Goal: Task Accomplishment & Management: Manage account settings

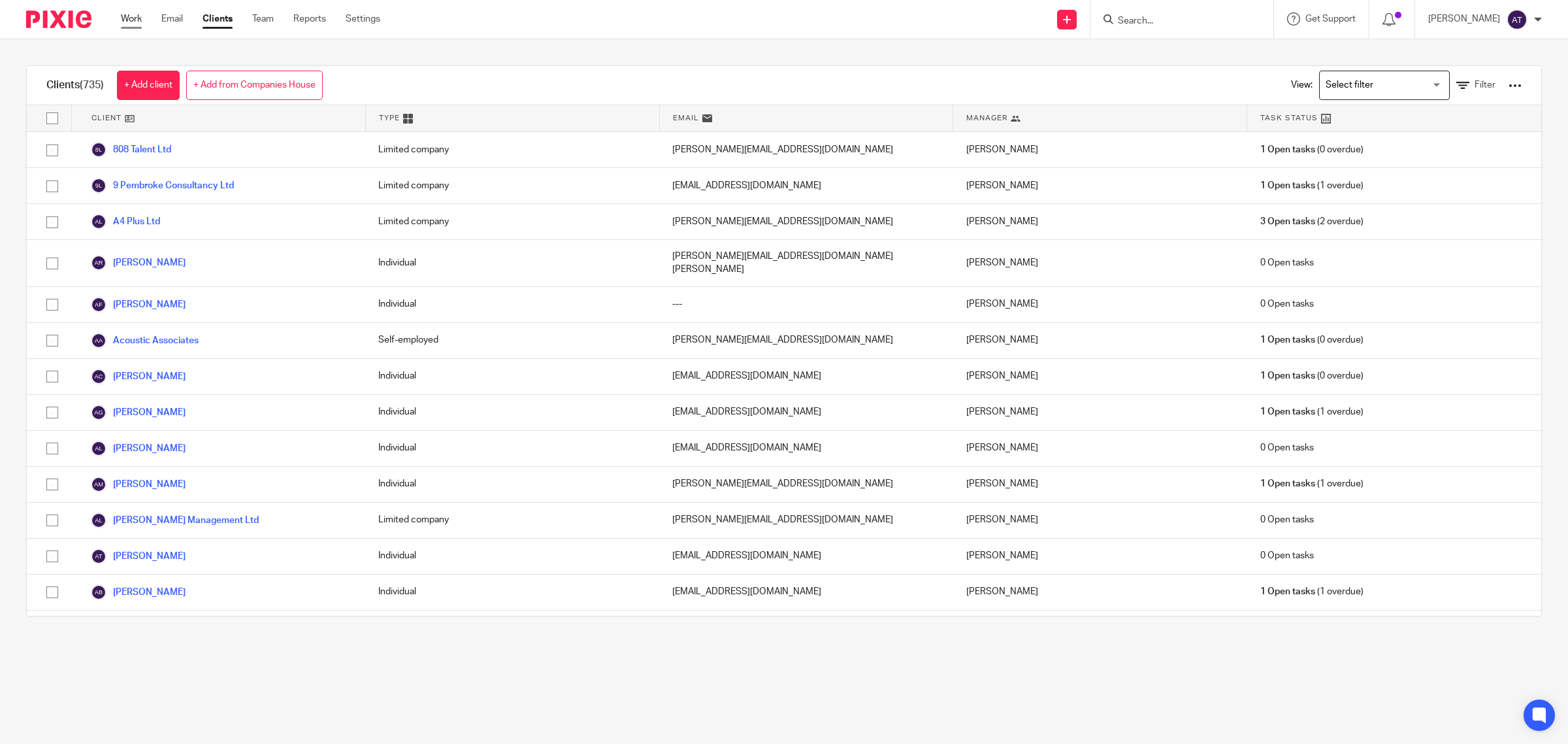
click at [133, 21] on link "Work" at bounding box center [131, 18] width 21 height 13
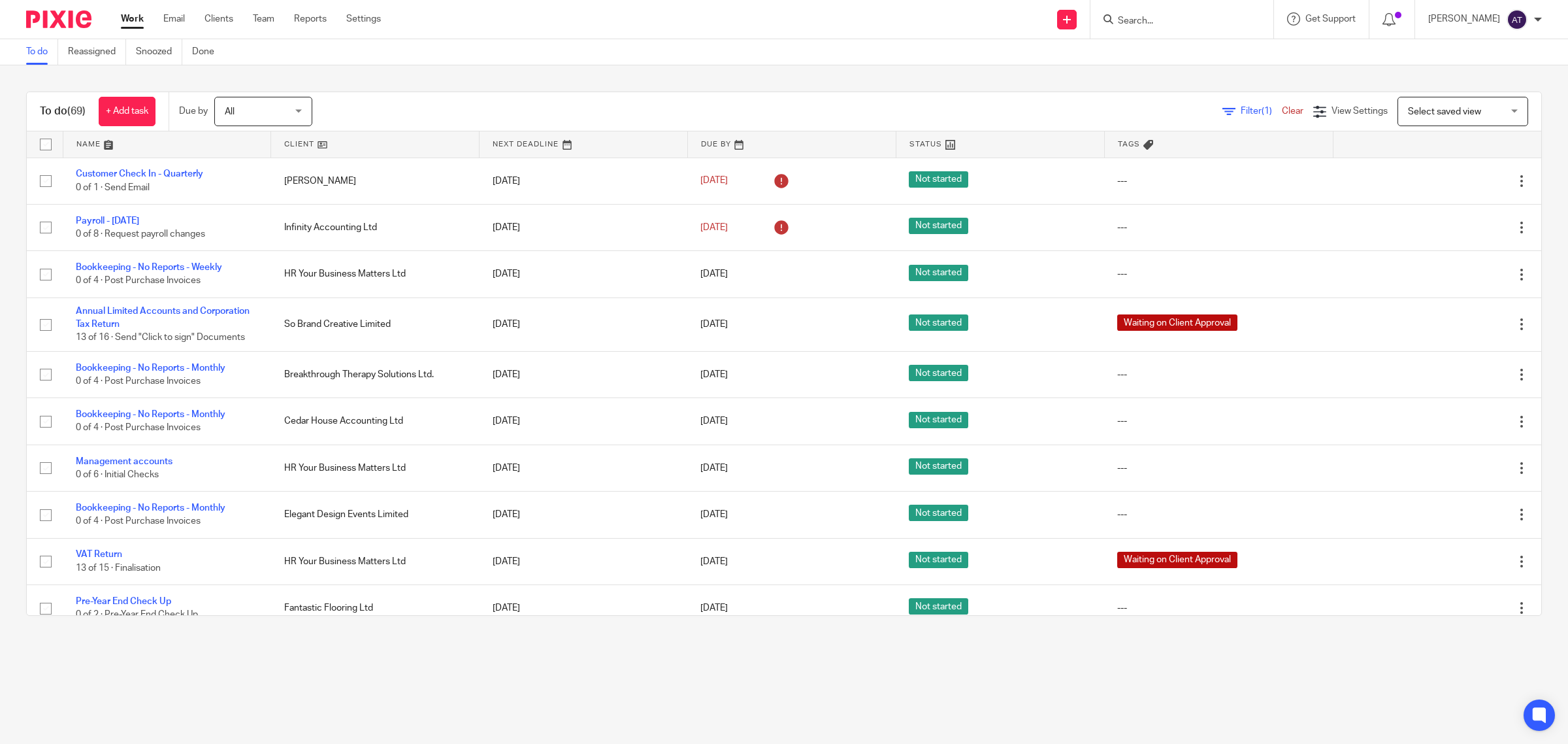
click at [1123, 20] on input "Search" at bounding box center [1175, 21] width 117 height 11
type input "voetter"
click at [1189, 44] on link at bounding box center [1254, 61] width 280 height 41
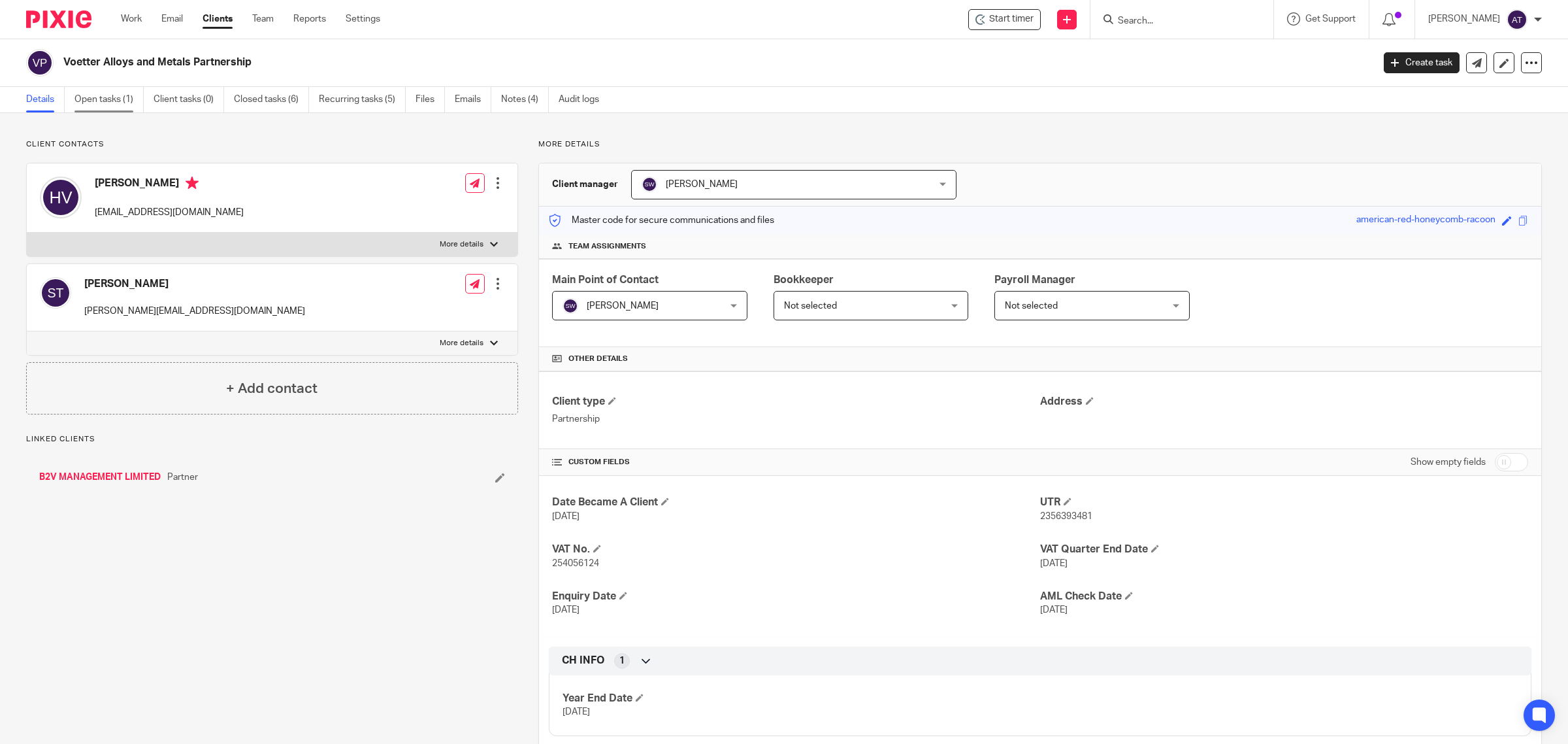
click at [113, 103] on link "Open tasks (1)" at bounding box center [109, 100] width 69 height 26
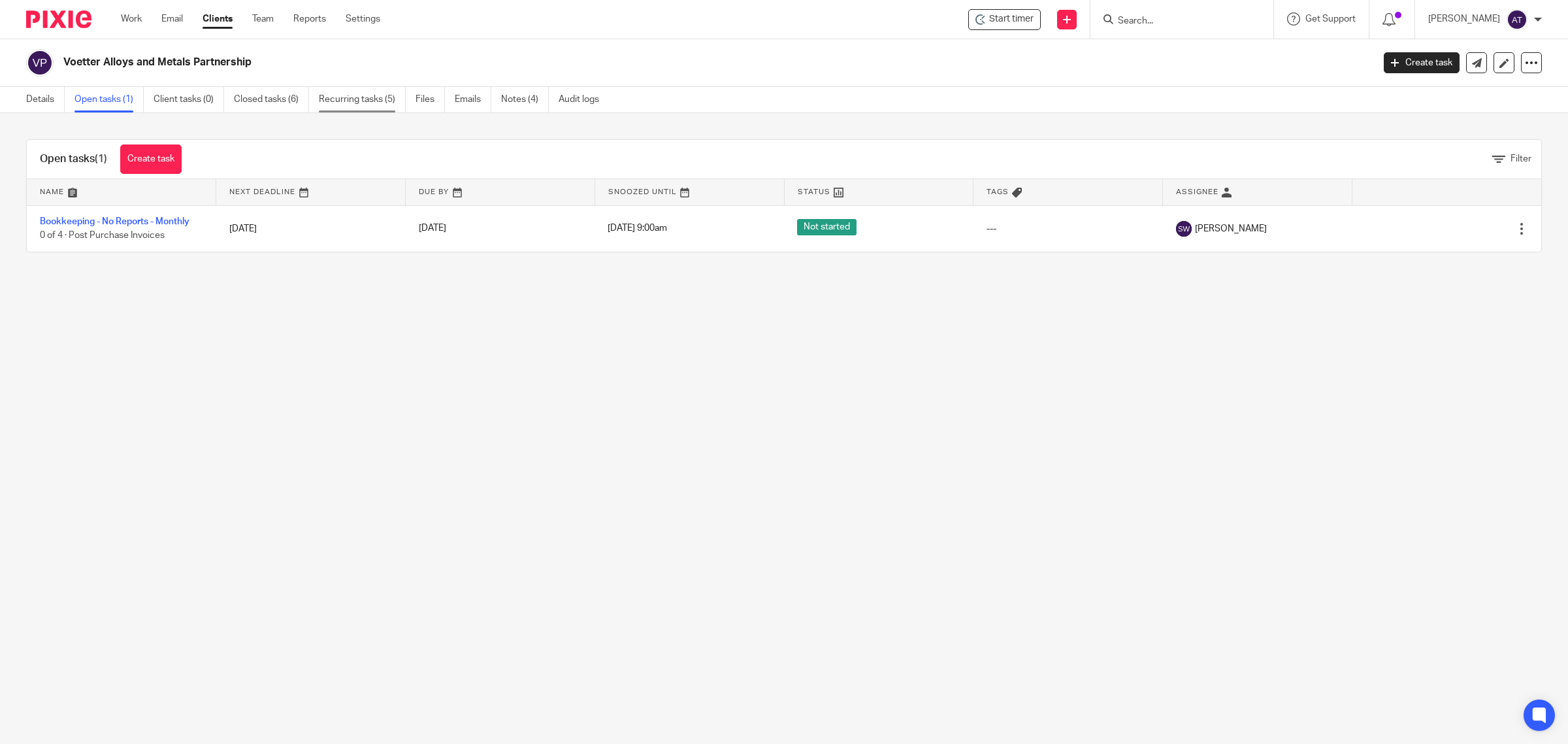
click at [346, 103] on link "Recurring tasks (5)" at bounding box center [362, 100] width 87 height 26
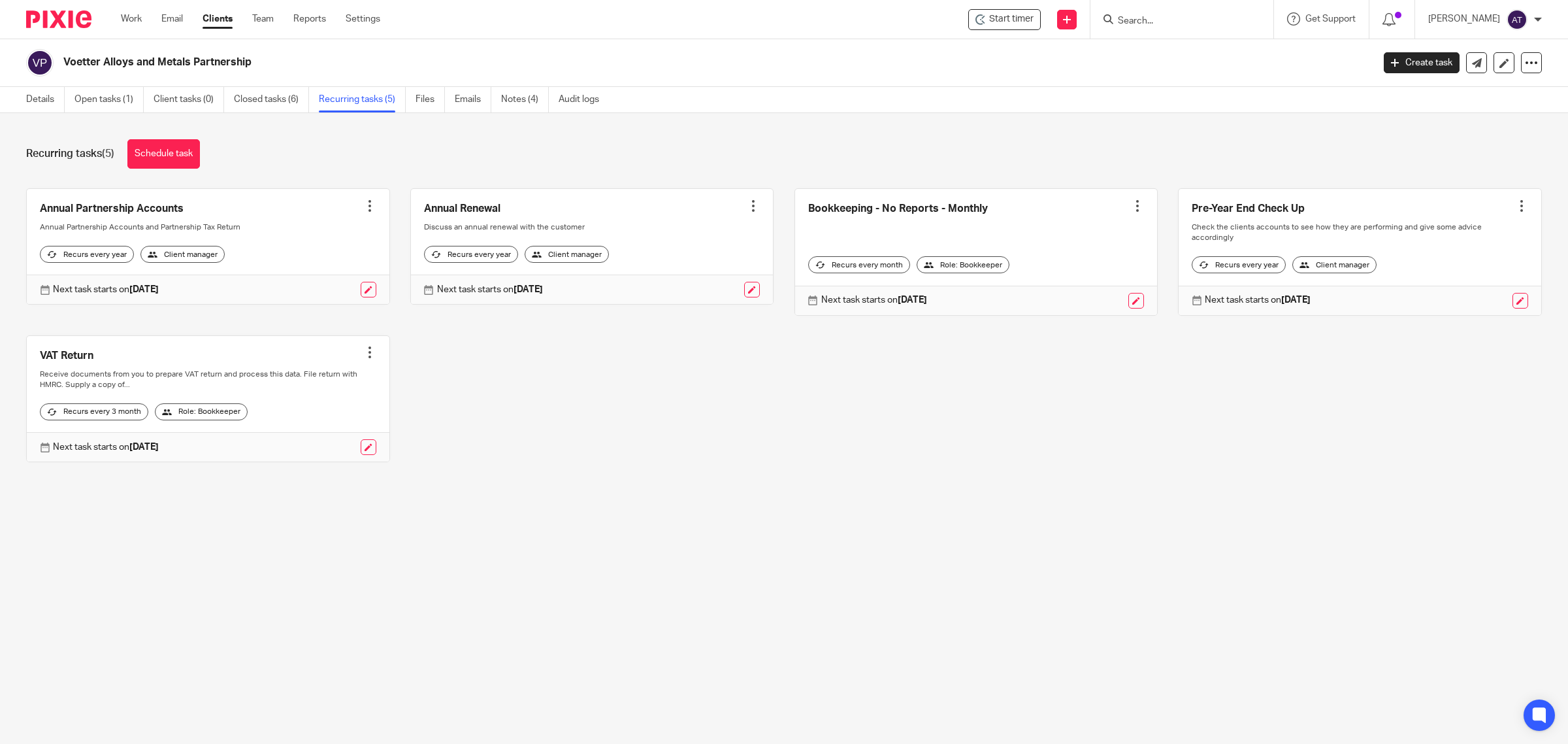
click at [367, 208] on div at bounding box center [369, 205] width 13 height 13
click at [428, 356] on div "Annual Partnership Accounts Create task Clone template Recalculate schedule Can…" at bounding box center [774, 336] width 1536 height 294
click at [363, 298] on link at bounding box center [368, 289] width 16 height 16
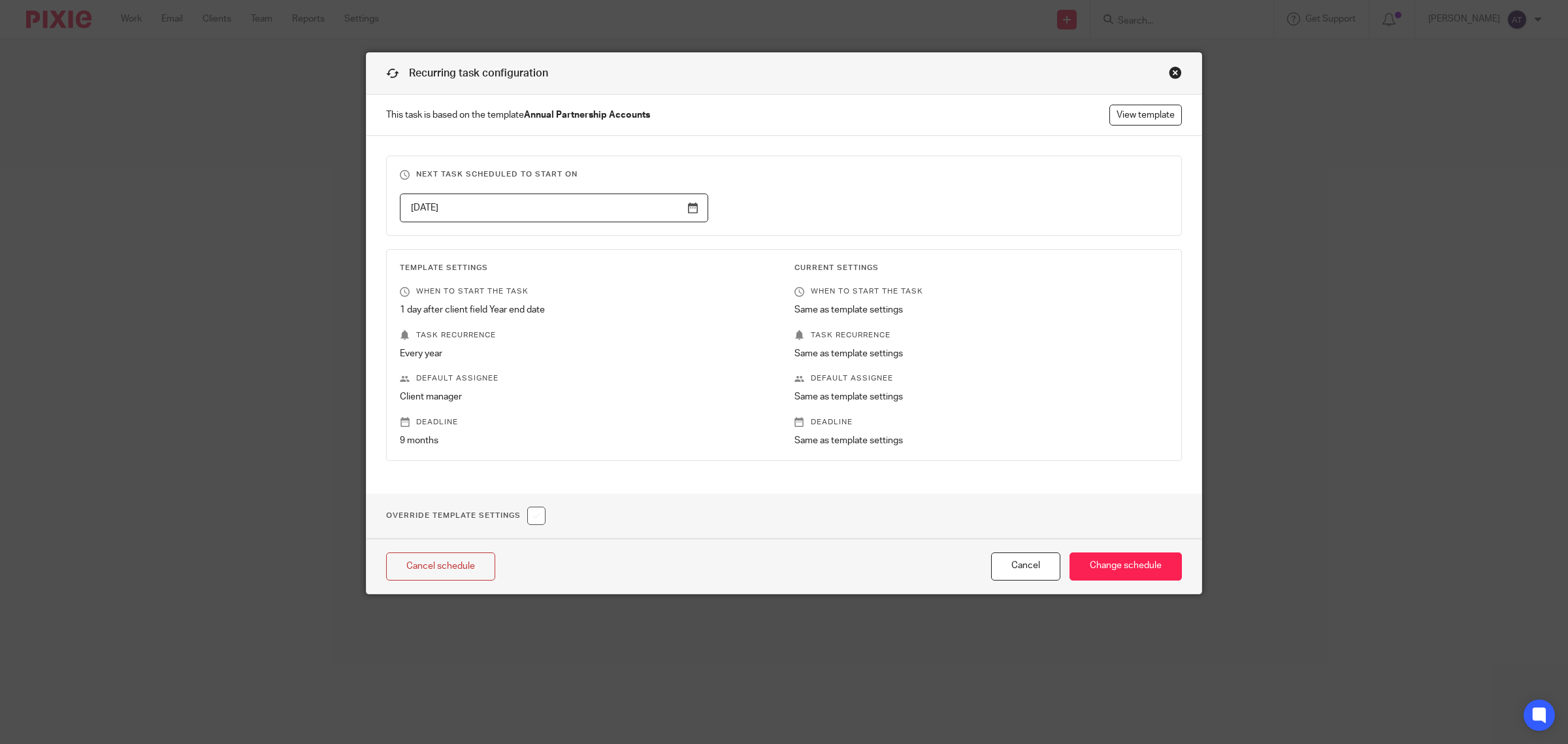
click at [461, 208] on input "2026-01-01" at bounding box center [554, 209] width 308 height 30
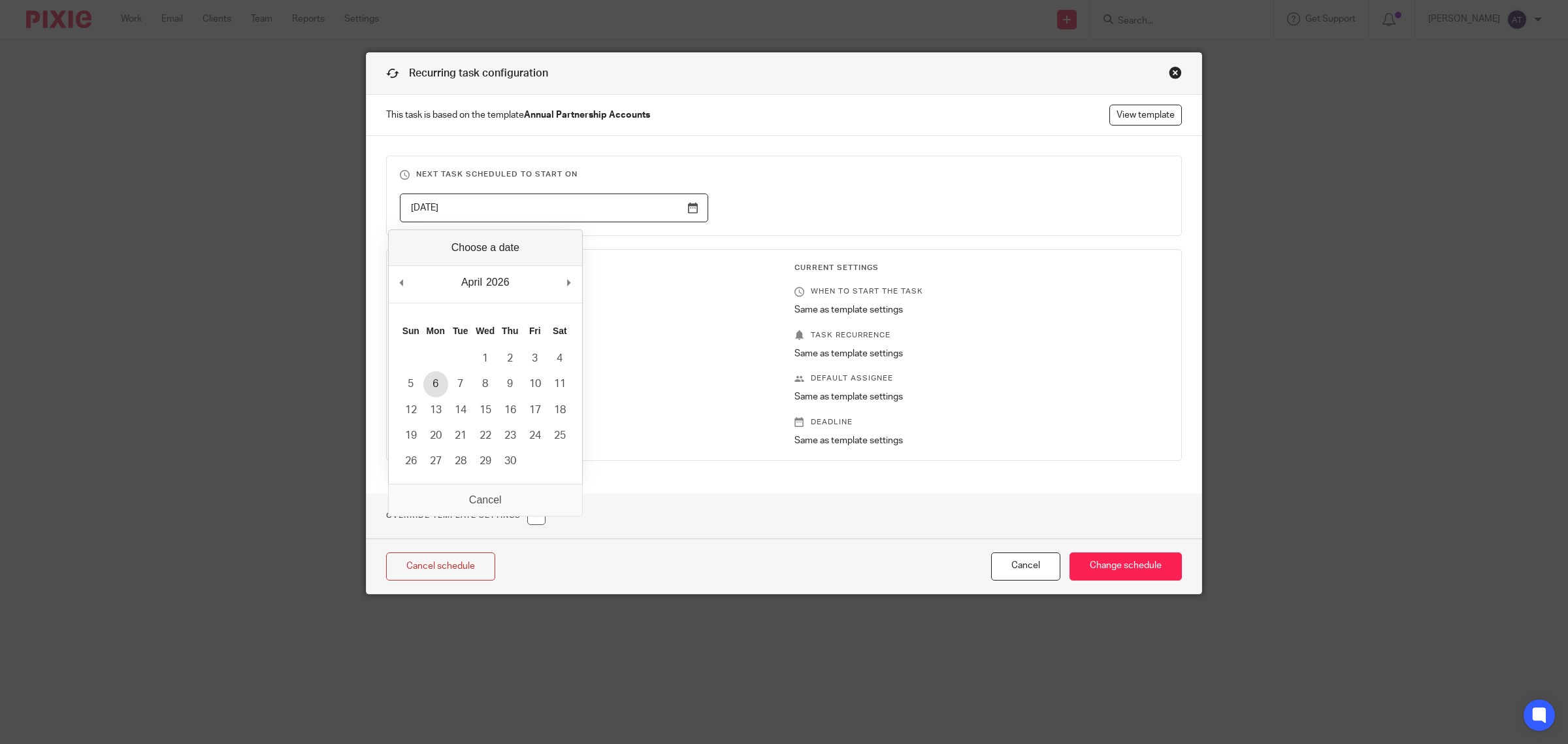
type input "2026-04-06"
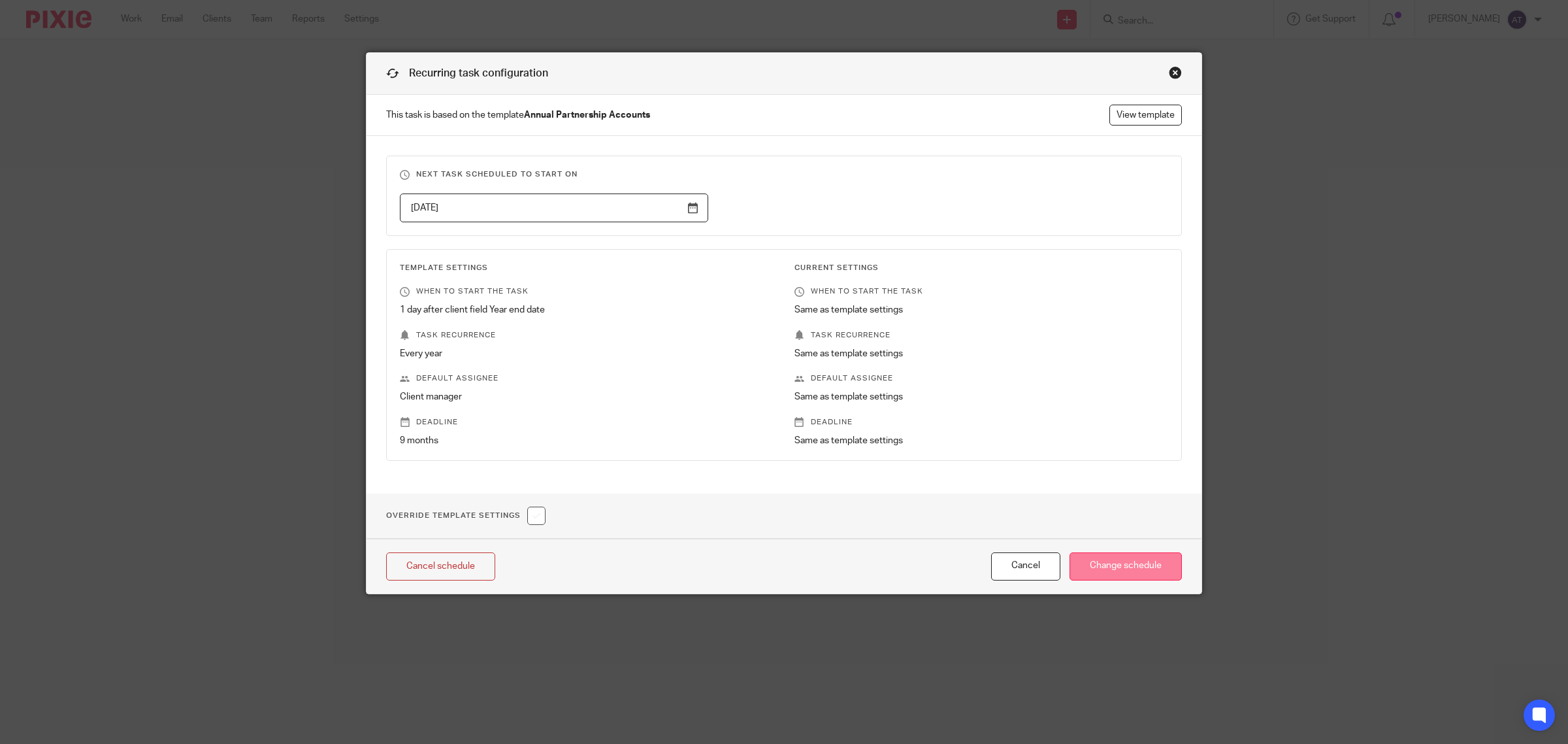
click at [1094, 573] on input "Change schedule" at bounding box center [1125, 566] width 113 height 28
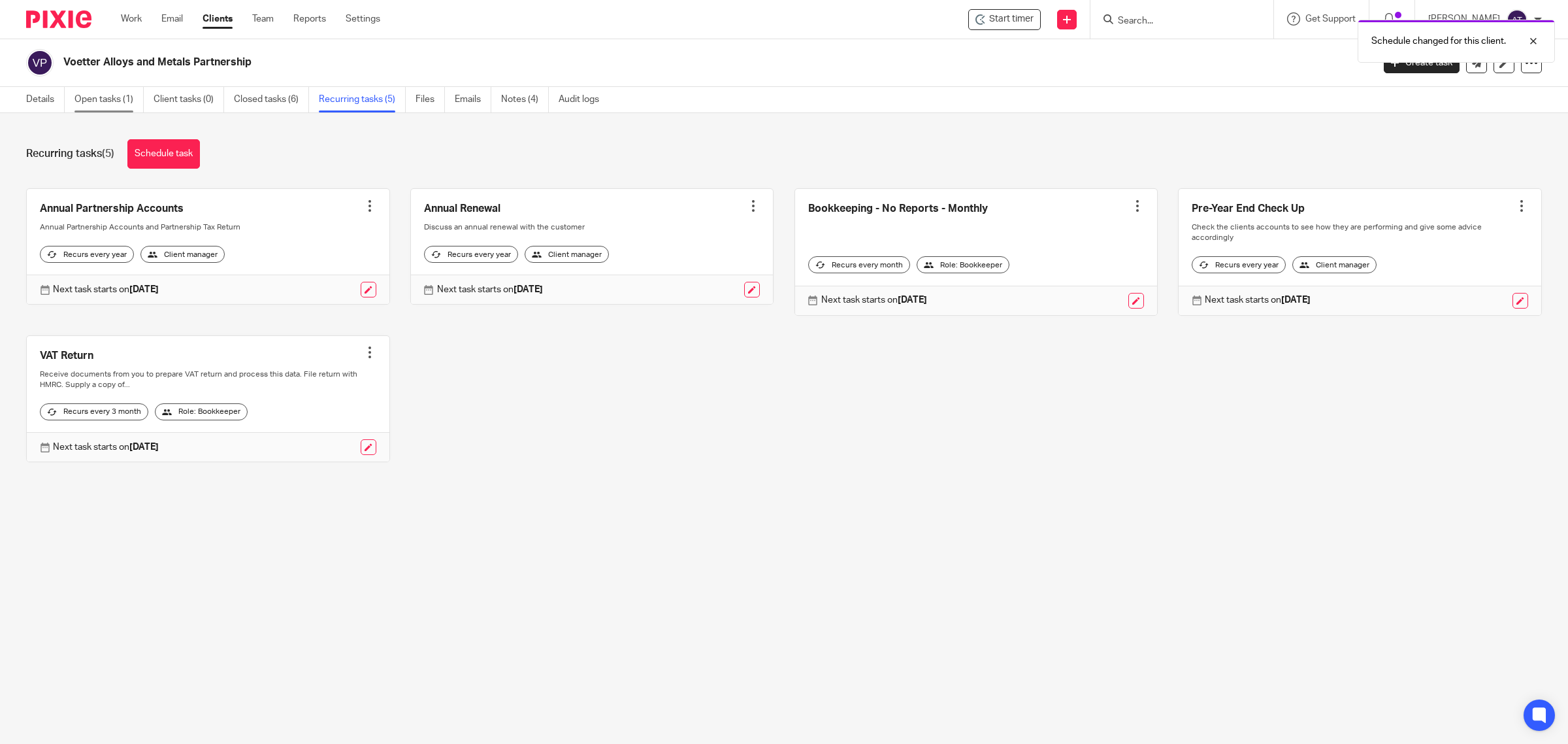
click at [113, 107] on link "Open tasks (1)" at bounding box center [109, 100] width 69 height 26
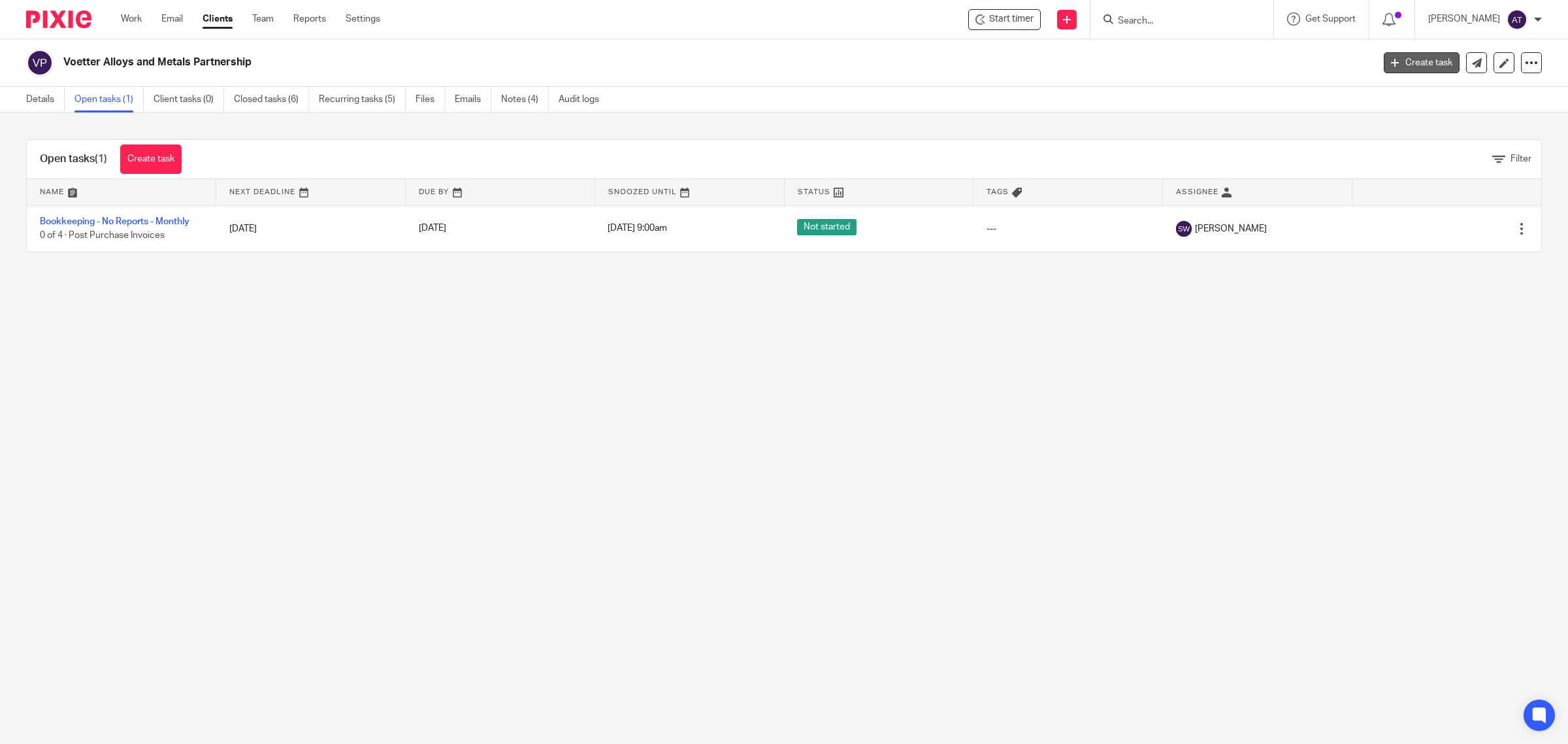
click at [1402, 63] on link "Create task" at bounding box center [1422, 62] width 76 height 21
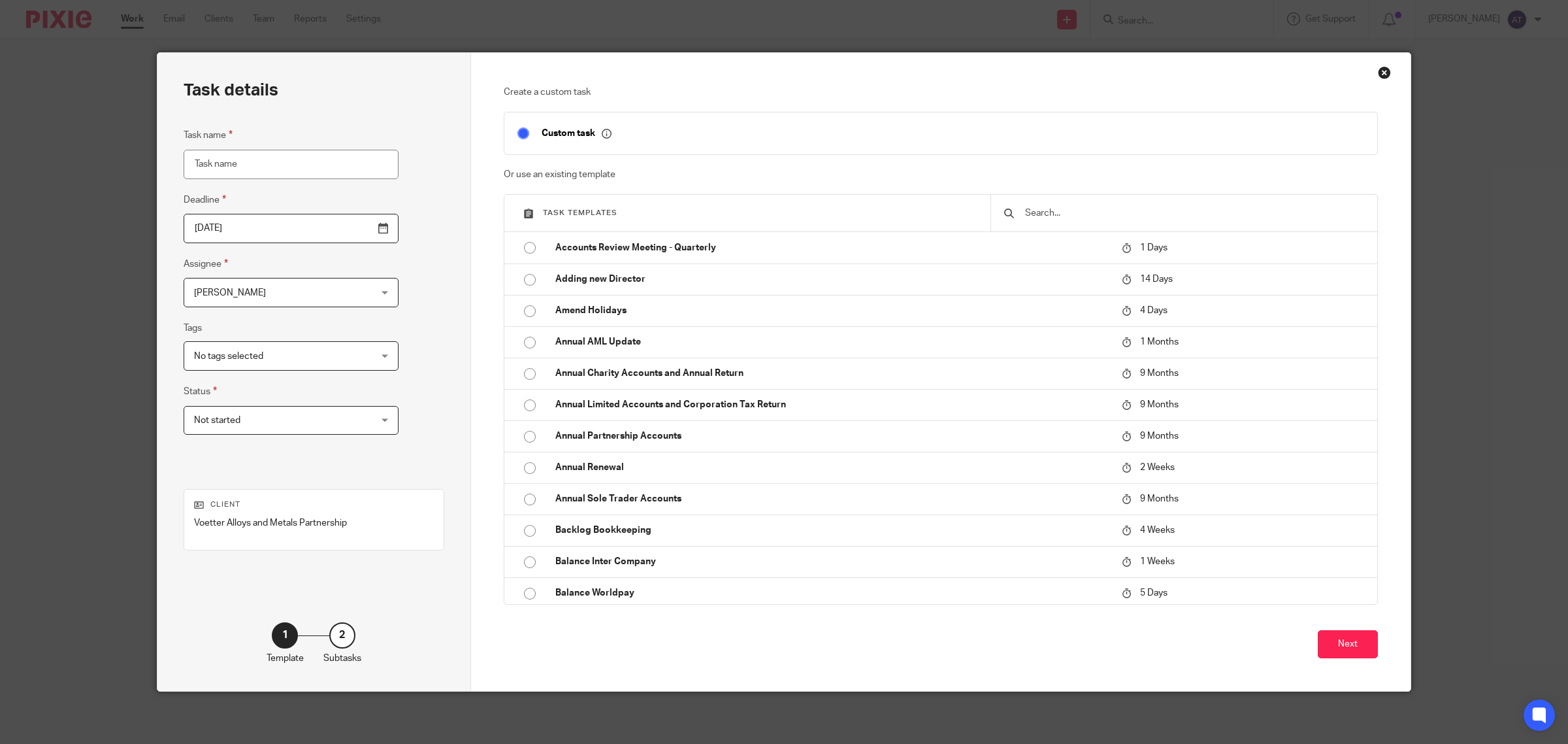
click at [1087, 211] on input "text" at bounding box center [1194, 213] width 341 height 14
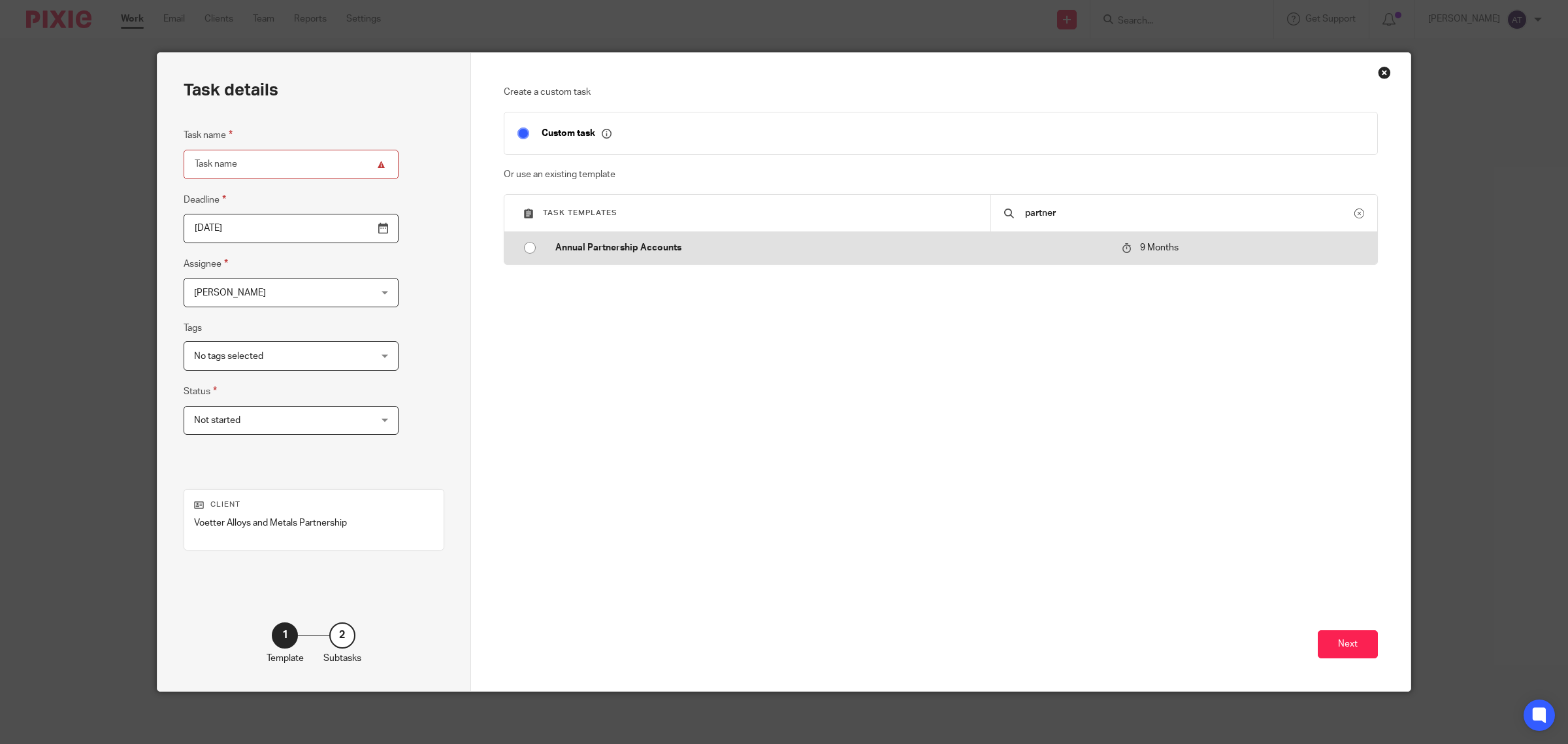
type input "partner"
click at [570, 253] on p "Annual Partnership Accounts" at bounding box center [832, 247] width 554 height 13
type input "2026-05-27"
type input "Annual Partnership Accounts"
checkbox input "false"
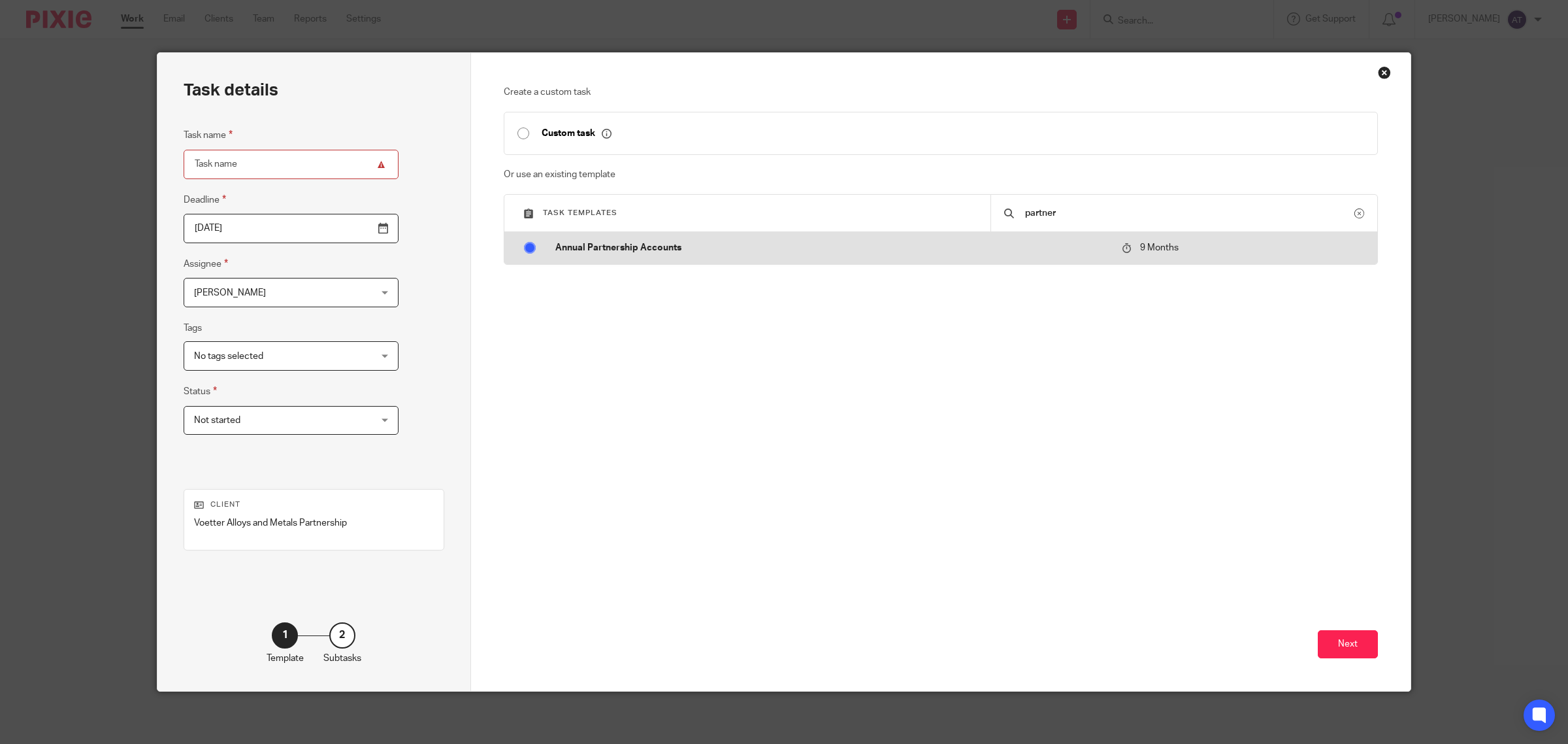
radio input "true"
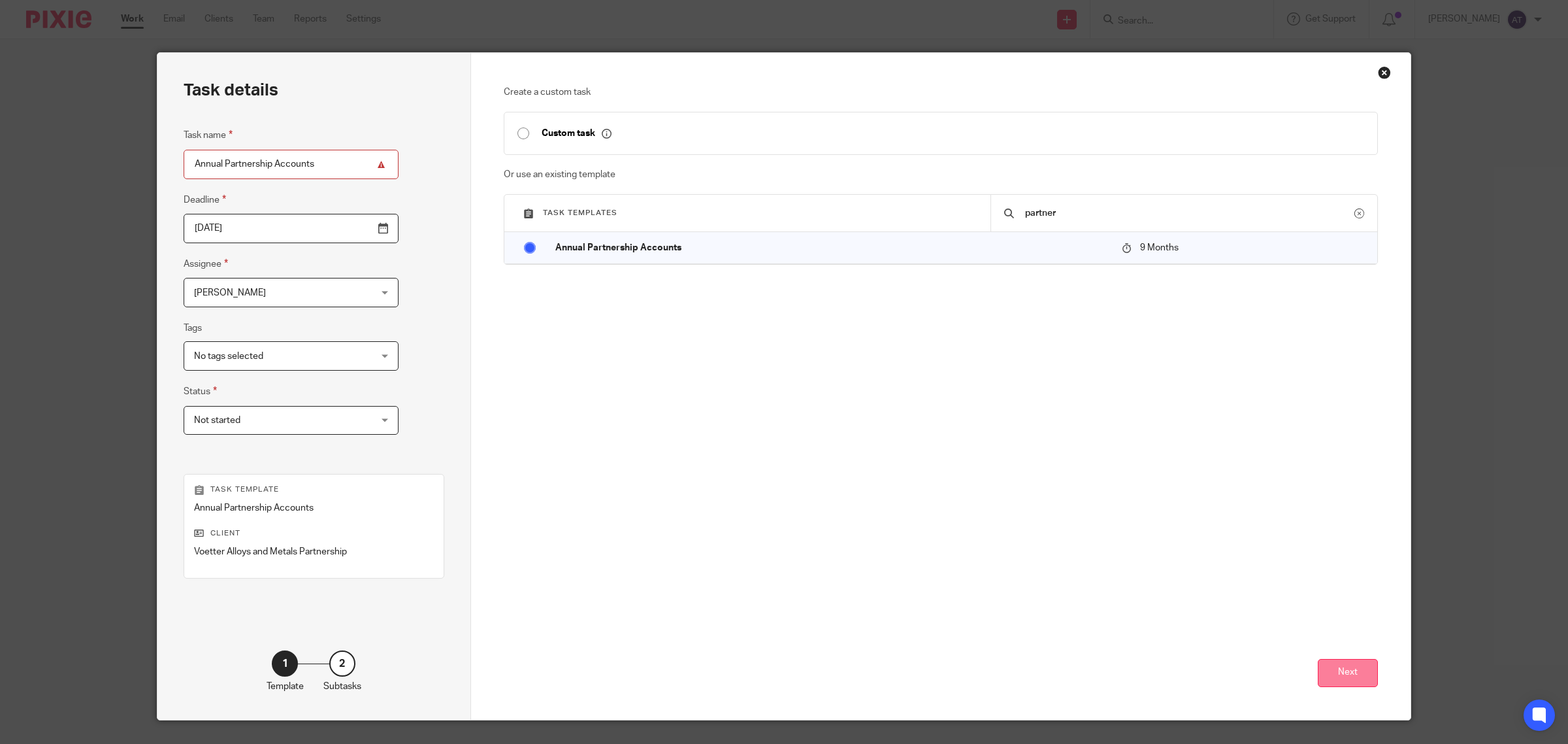
click at [1344, 672] on button "Next" at bounding box center [1347, 673] width 60 height 28
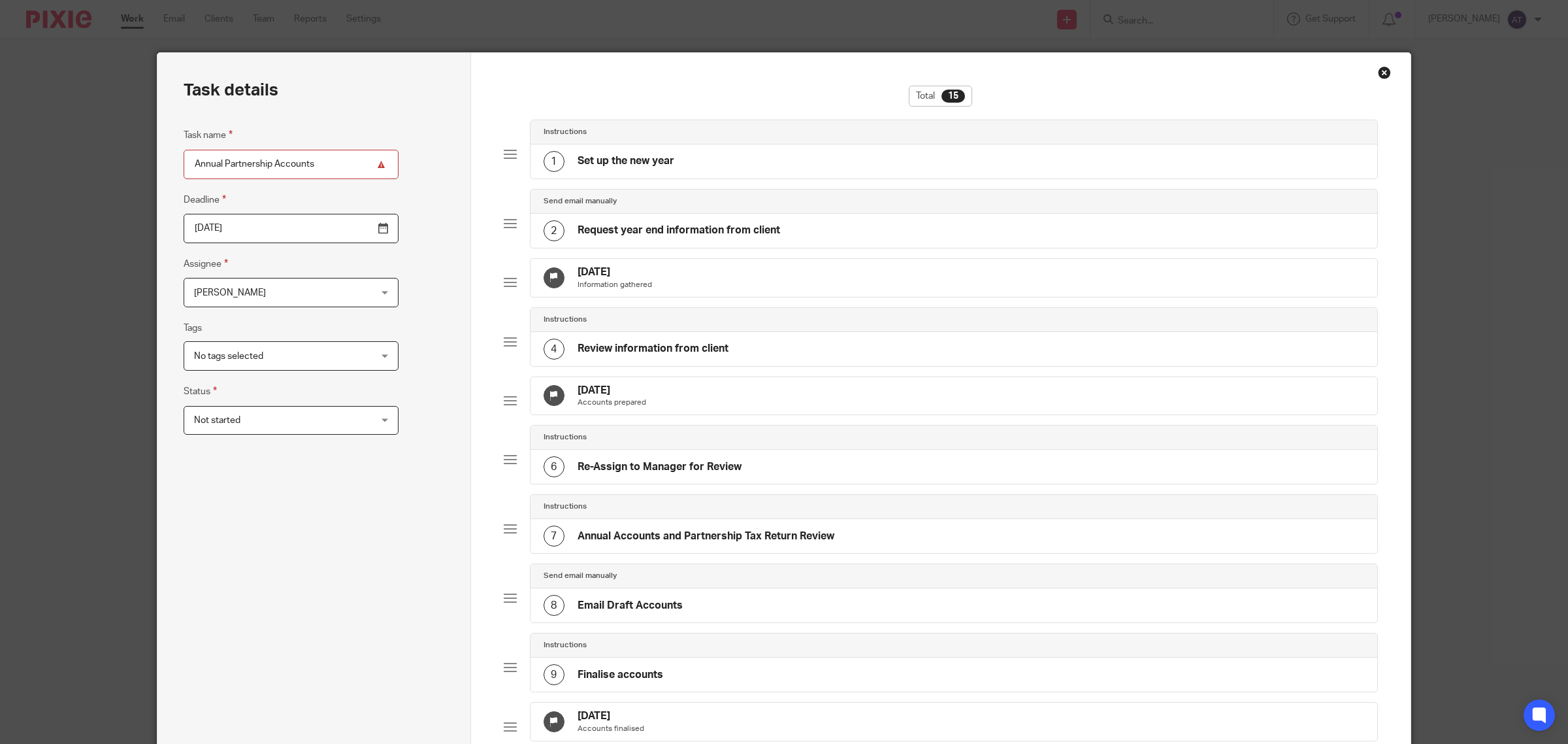
click at [295, 292] on span "[PERSON_NAME]" at bounding box center [276, 292] width 163 height 28
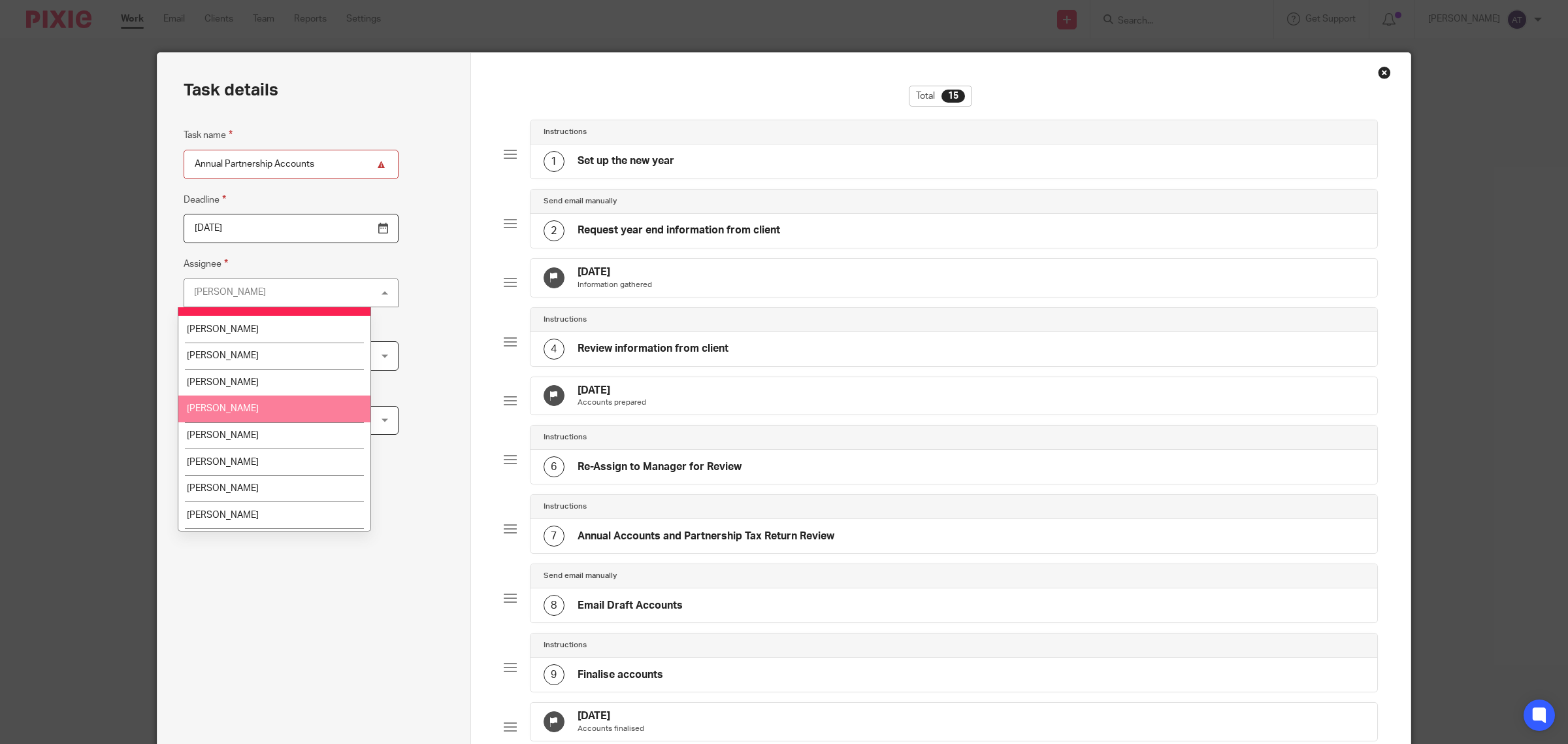
scroll to position [66, 0]
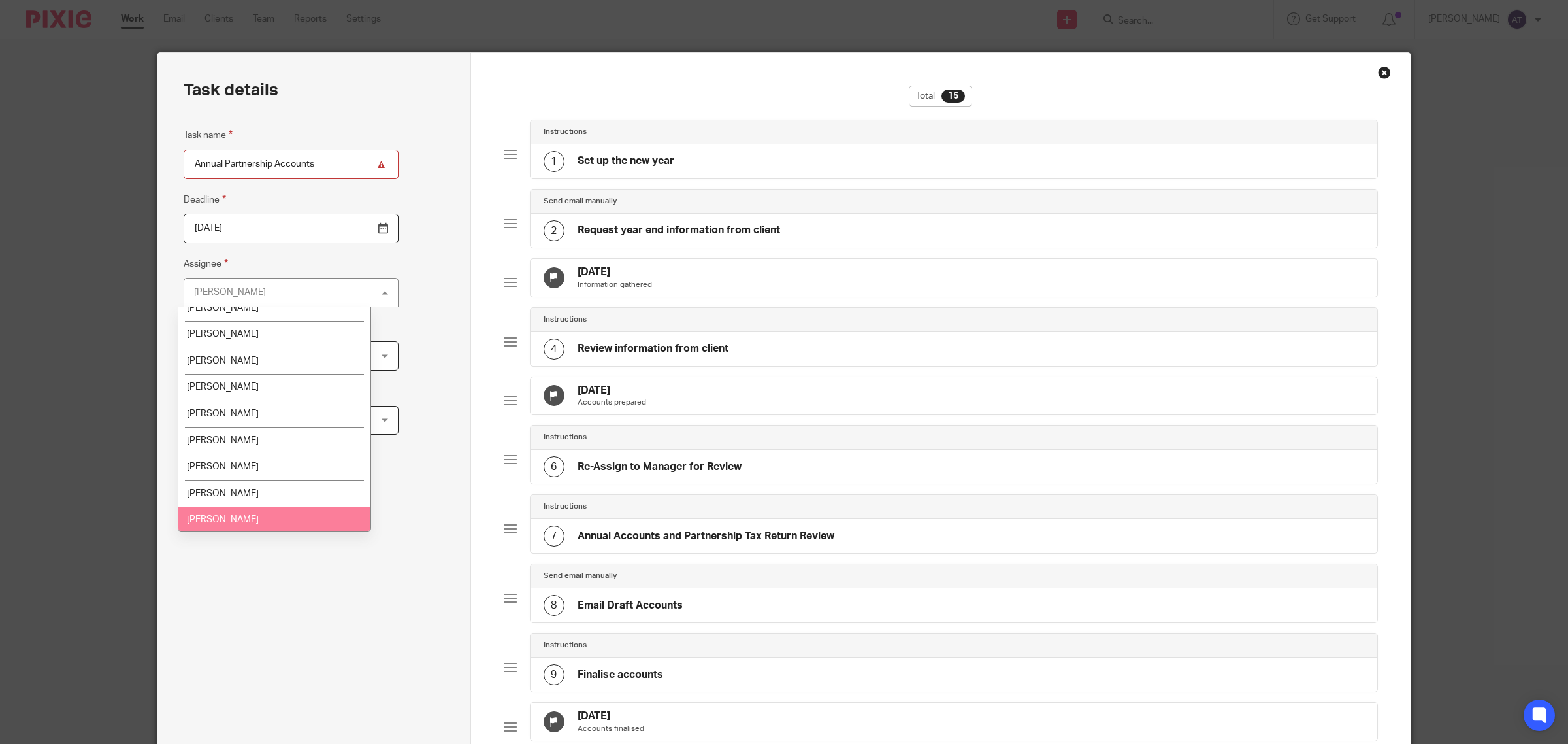
click at [281, 511] on li "[PERSON_NAME]" at bounding box center [274, 521] width 192 height 27
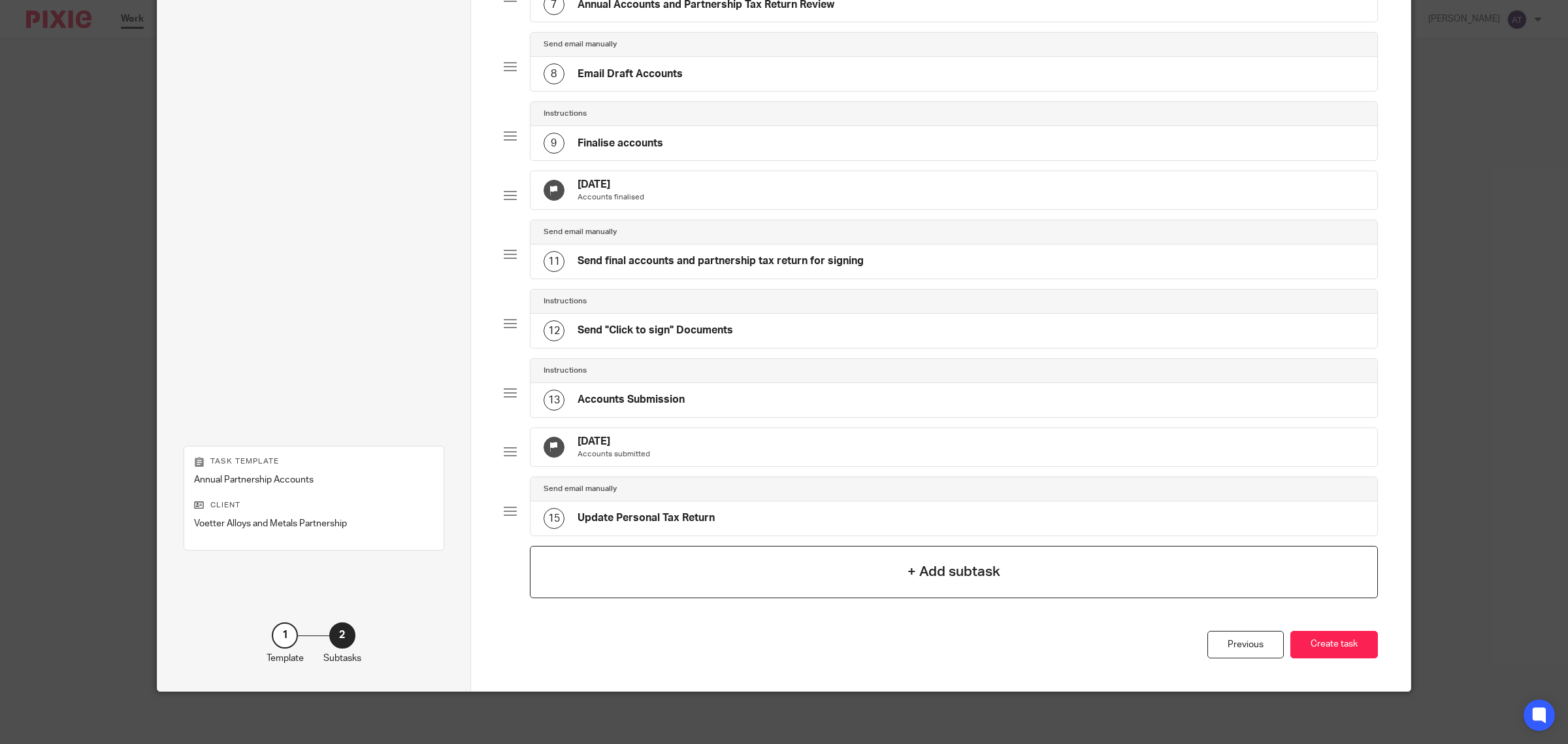
scroll to position [580, 0]
click at [1335, 645] on button "Create task" at bounding box center [1335, 645] width 88 height 28
